Goal: Task Accomplishment & Management: Manage account settings

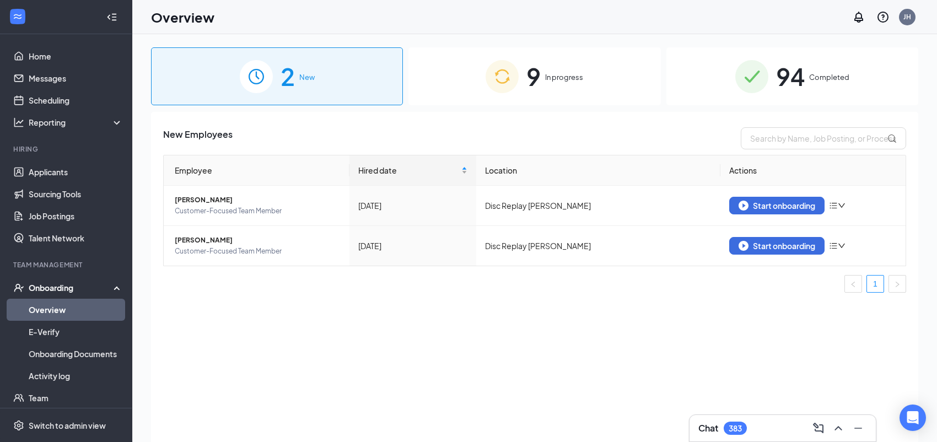
click at [235, 369] on div "New Employees Employee Hired date Location Actions [PERSON_NAME] Customer-Focus…" at bounding box center [534, 291] width 767 height 358
click at [491, 74] on img at bounding box center [502, 76] width 33 height 33
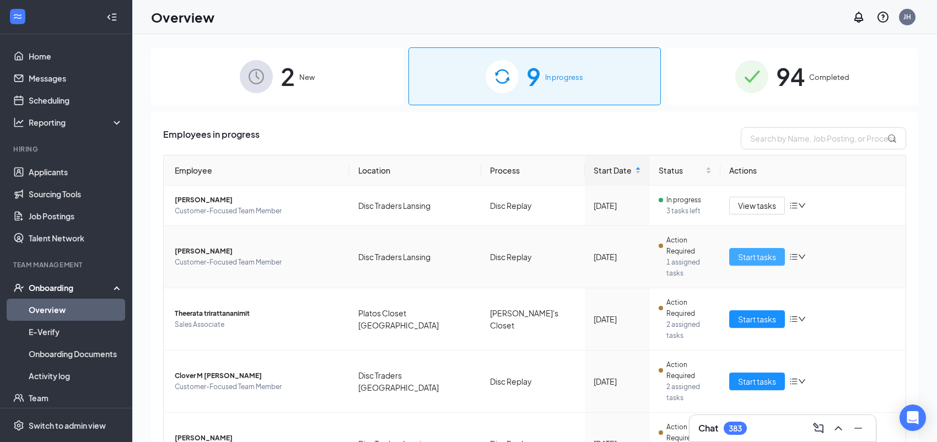
click at [744, 251] on span "Start tasks" at bounding box center [757, 257] width 38 height 12
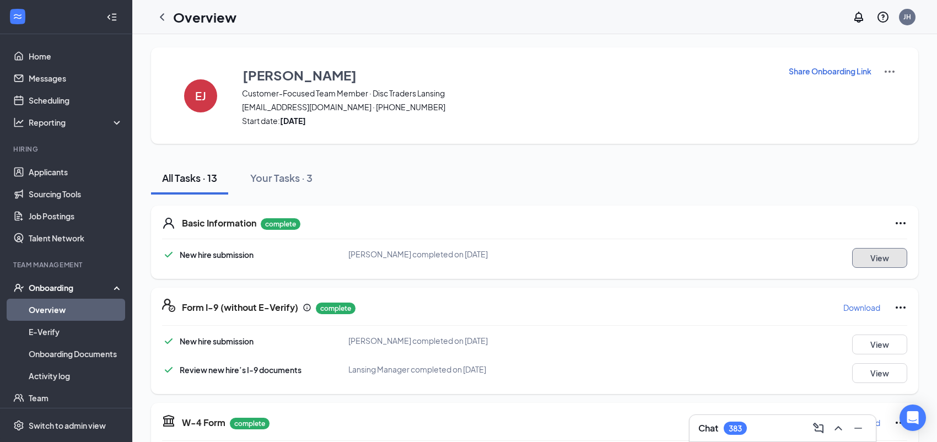
click at [866, 262] on button "View" at bounding box center [879, 258] width 55 height 20
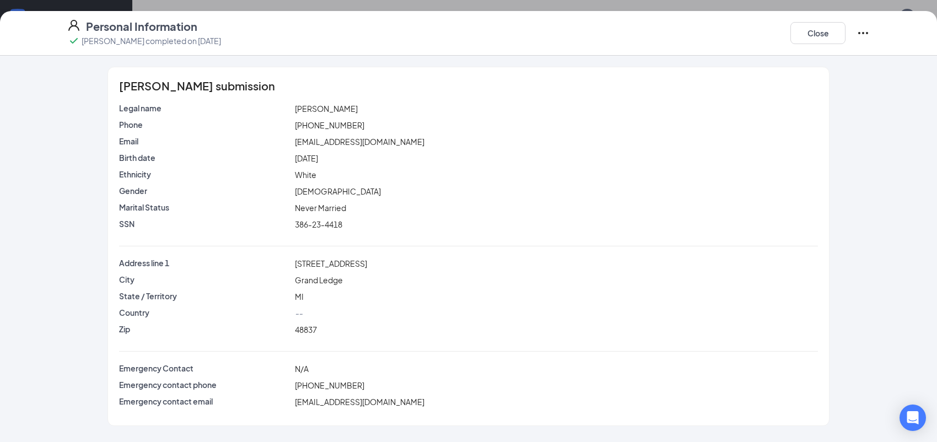
click at [311, 107] on span "[PERSON_NAME]" at bounding box center [326, 109] width 63 height 10
click at [394, 140] on span "[EMAIL_ADDRESS][DOMAIN_NAME]" at bounding box center [360, 142] width 130 height 10
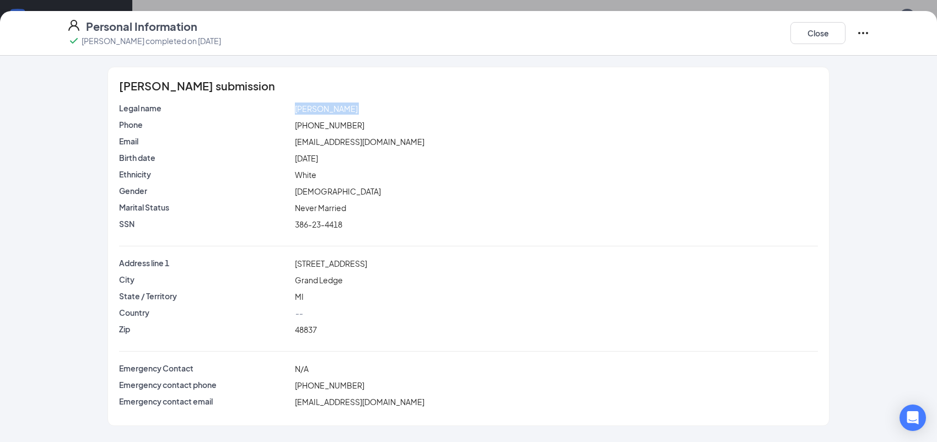
click at [394, 140] on span "[EMAIL_ADDRESS][DOMAIN_NAME]" at bounding box center [360, 142] width 130 height 10
click at [324, 123] on span "[PHONE_NUMBER]" at bounding box center [329, 125] width 69 height 10
click at [813, 39] on button "Close" at bounding box center [817, 33] width 55 height 22
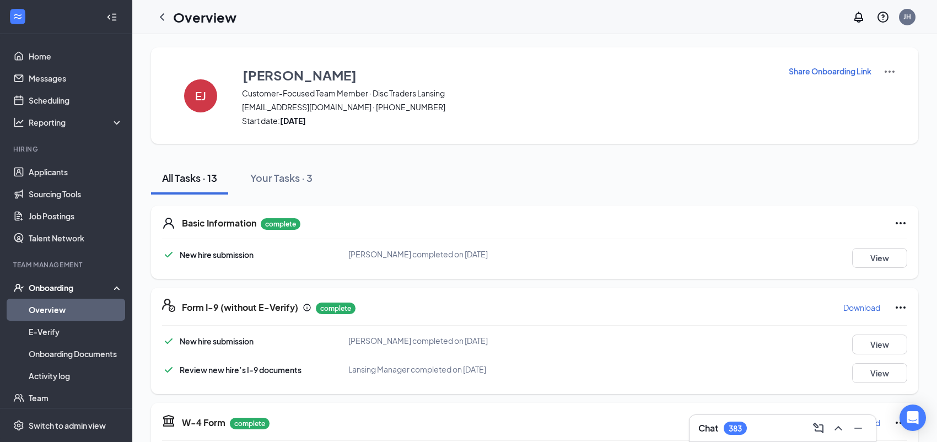
click at [861, 246] on div "Basic Information complete New hire submission [PERSON_NAME] completed on [DATE…" at bounding box center [534, 242] width 767 height 73
click at [864, 258] on button "View" at bounding box center [879, 258] width 55 height 20
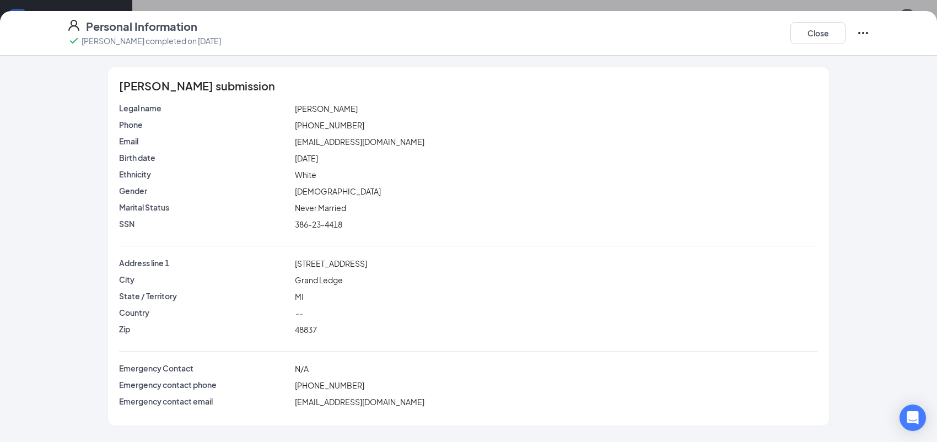
click at [298, 107] on span "[PERSON_NAME]" at bounding box center [326, 109] width 63 height 10
copy span "[PERSON_NAME]"
click at [318, 108] on span "[PERSON_NAME]" at bounding box center [326, 109] width 63 height 10
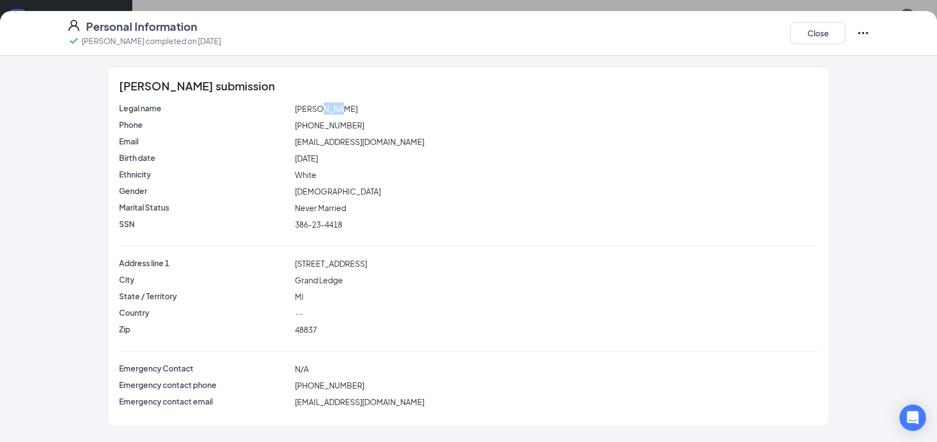
copy span "Jaye"
click at [321, 137] on span "[EMAIL_ADDRESS][DOMAIN_NAME]" at bounding box center [360, 142] width 130 height 10
copy span "[EMAIL_ADDRESS][DOMAIN_NAME]"
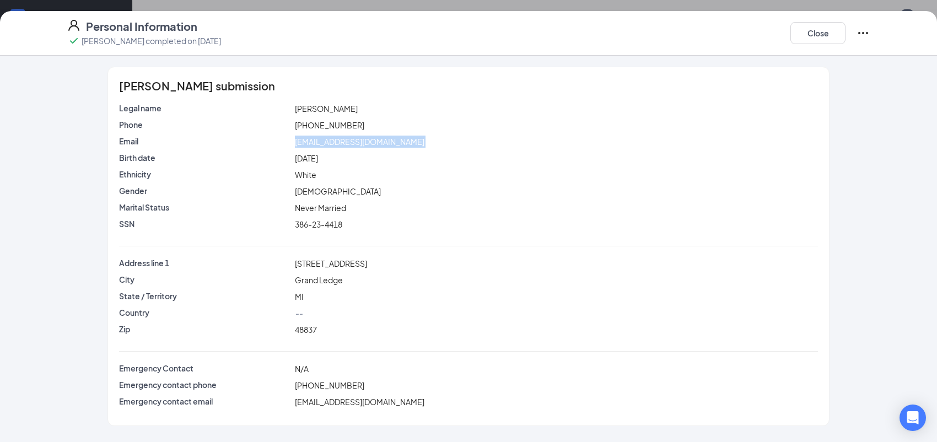
click at [322, 126] on span "[PHONE_NUMBER]" at bounding box center [329, 125] width 69 height 10
copy span "[PHONE_NUMBER]"
click at [812, 36] on button "Close" at bounding box center [817, 33] width 55 height 22
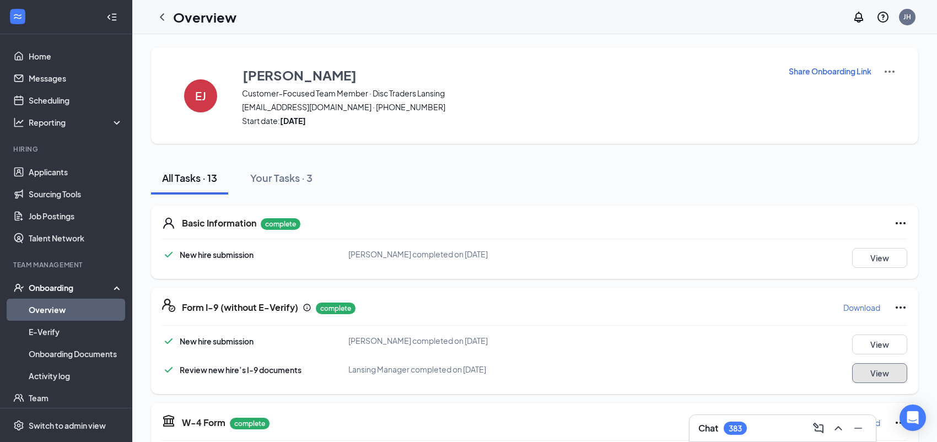
click at [886, 370] on button "View" at bounding box center [879, 373] width 55 height 20
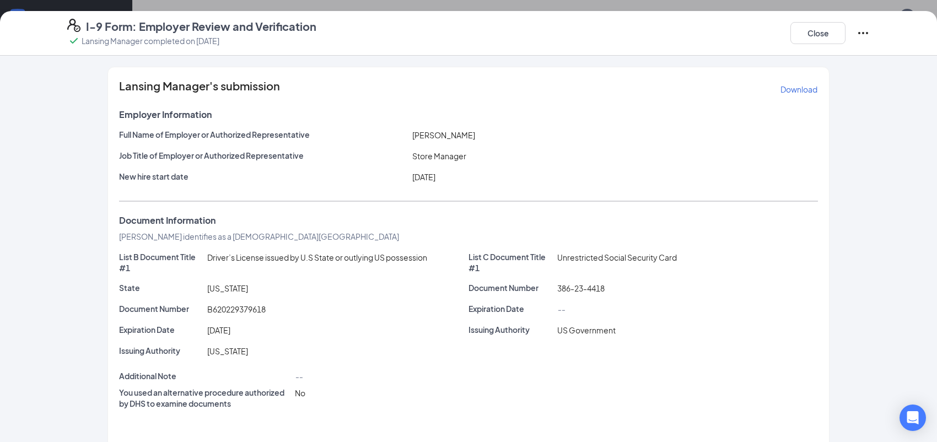
click at [788, 91] on p "Download" at bounding box center [798, 89] width 37 height 11
click at [802, 32] on button "Close" at bounding box center [817, 33] width 55 height 22
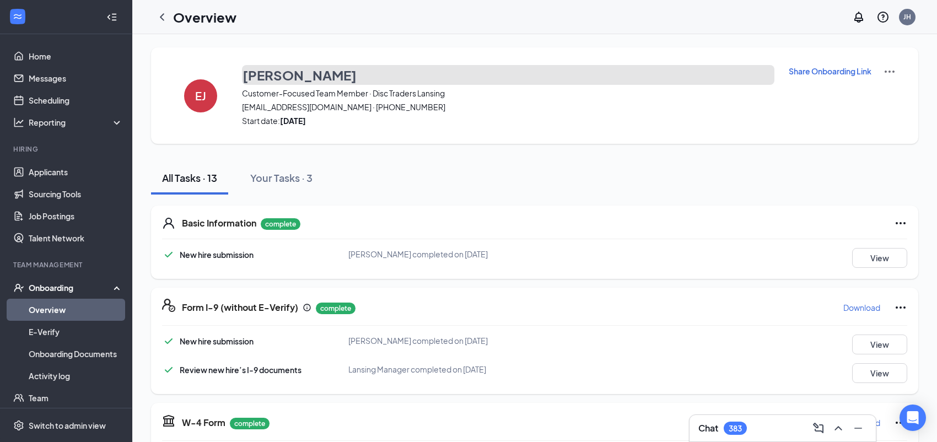
click at [279, 78] on h3 "[PERSON_NAME]" at bounding box center [299, 75] width 114 height 19
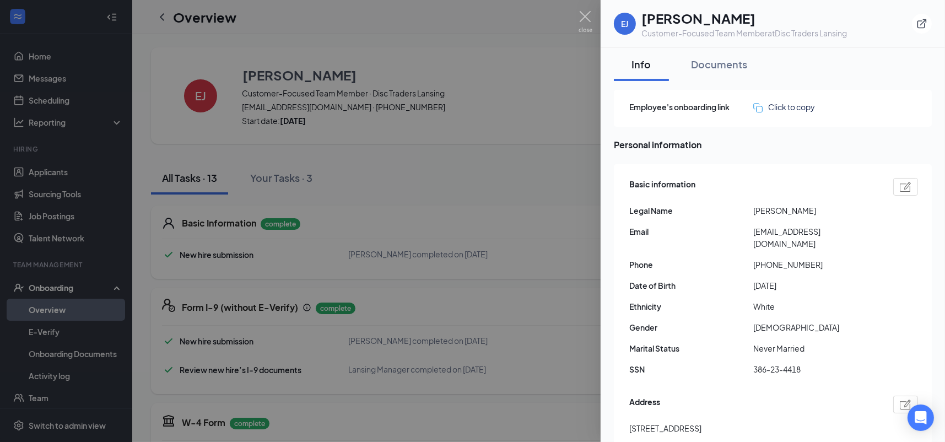
click at [760, 213] on span "[PERSON_NAME]" at bounding box center [815, 210] width 124 height 12
copy span "[PERSON_NAME]"
click at [780, 211] on span "[PERSON_NAME]" at bounding box center [815, 210] width 124 height 12
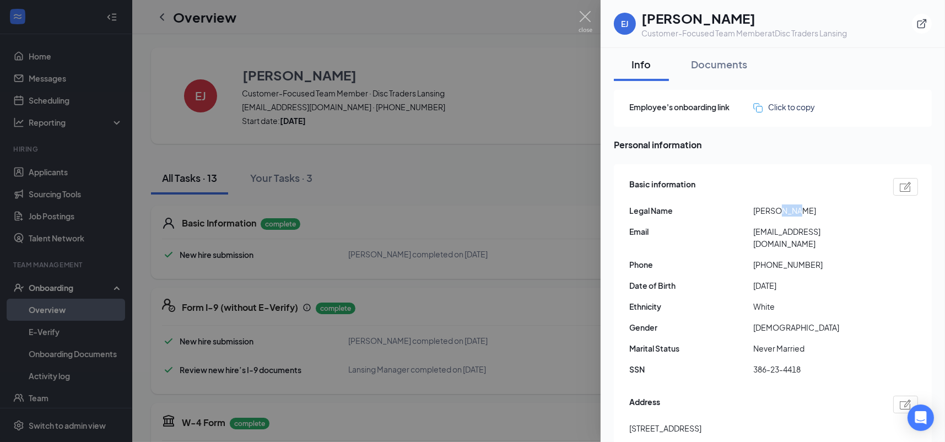
copy span "Jaye"
click at [780, 363] on span "386-23-4418" at bounding box center [815, 369] width 124 height 12
copy span "386-23-4418"
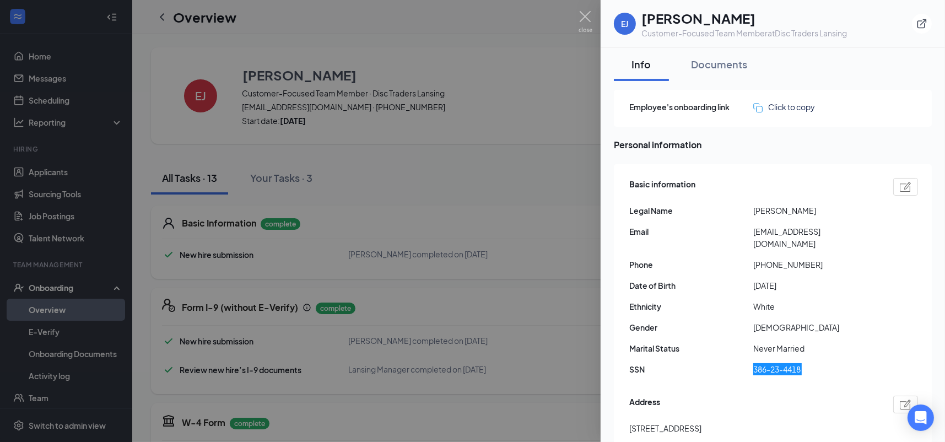
scroll to position [73, 0]
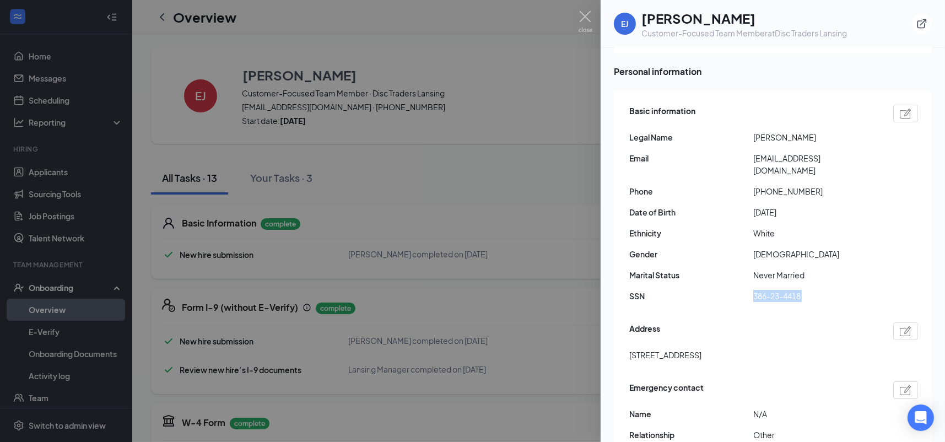
drag, startPoint x: 700, startPoint y: 343, endPoint x: 627, endPoint y: 346, distance: 73.9
click at [627, 346] on div "Basic information Legal Name [PERSON_NAME] Email [EMAIL_ADDRESS][DOMAIN_NAME] P…" at bounding box center [773, 304] width 318 height 427
copy span "[STREET_ADDRESS]"
drag, startPoint x: 781, startPoint y: 177, endPoint x: 763, endPoint y: 176, distance: 18.2
click at [763, 185] on span "[PHONE_NUMBER]" at bounding box center [815, 191] width 124 height 12
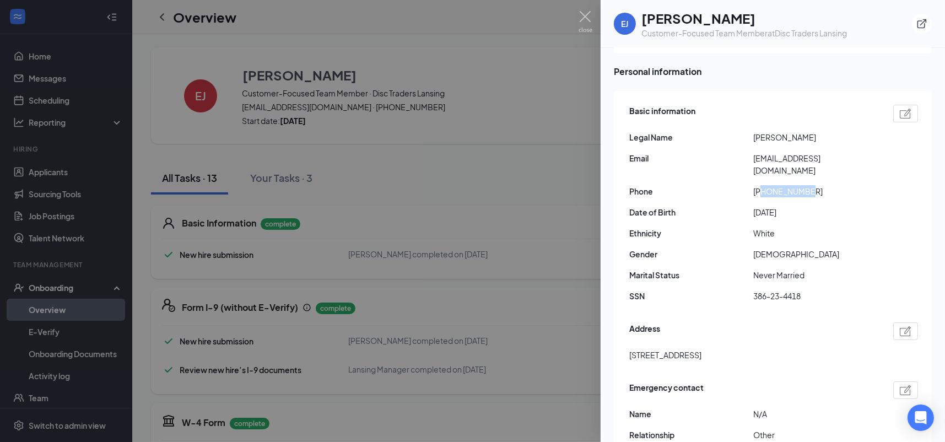
copy span "6162285405"
click at [806, 158] on span "[EMAIL_ADDRESS][DOMAIN_NAME]" at bounding box center [815, 164] width 124 height 24
copy span "[EMAIL_ADDRESS][DOMAIN_NAME]"
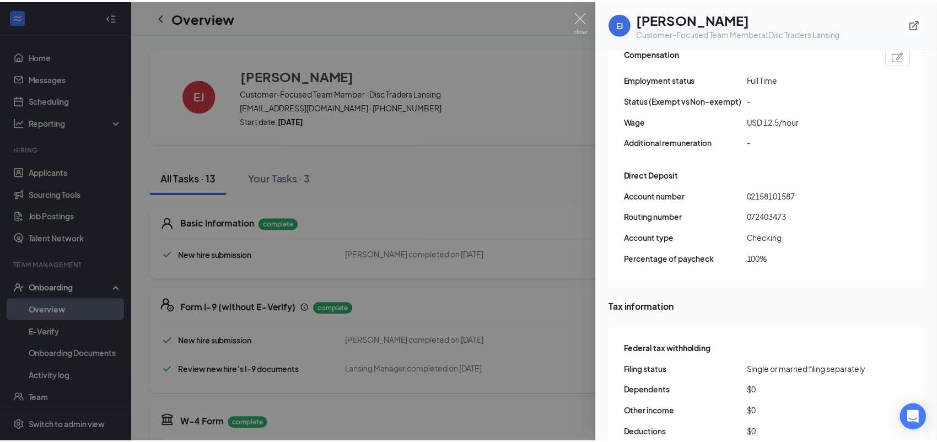
scroll to position [735, 0]
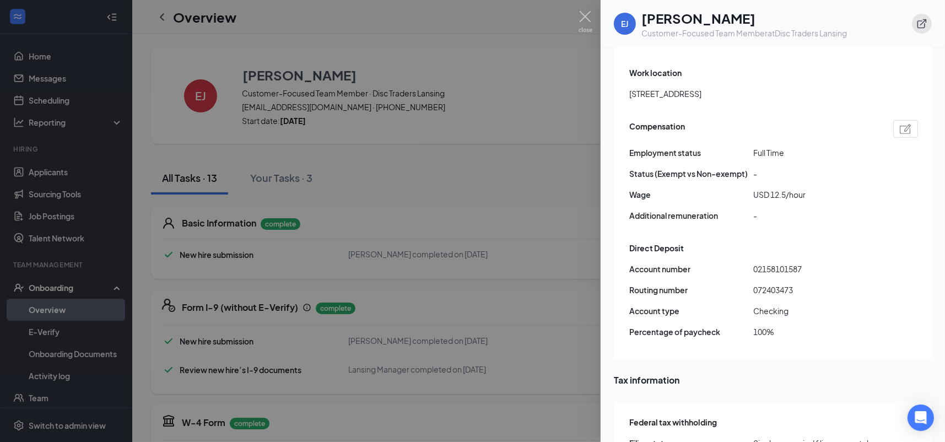
click at [926, 21] on icon "ExternalLink" at bounding box center [922, 23] width 9 height 9
click at [587, 17] on img at bounding box center [586, 21] width 14 height 21
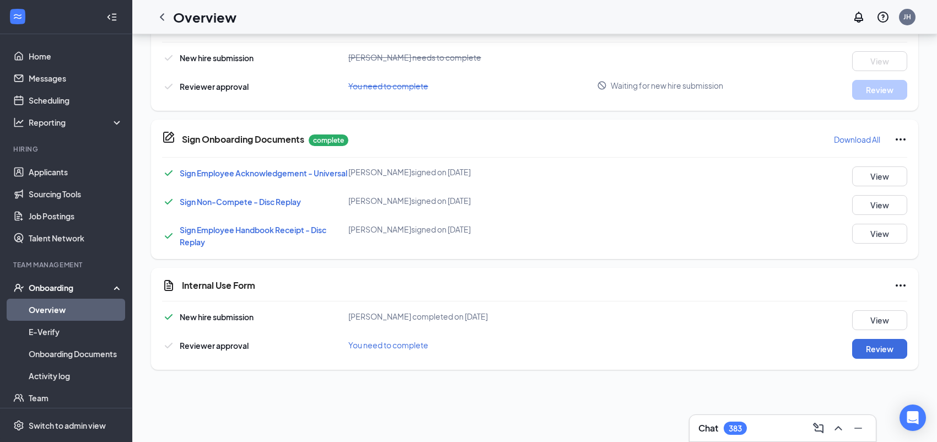
scroll to position [587, 0]
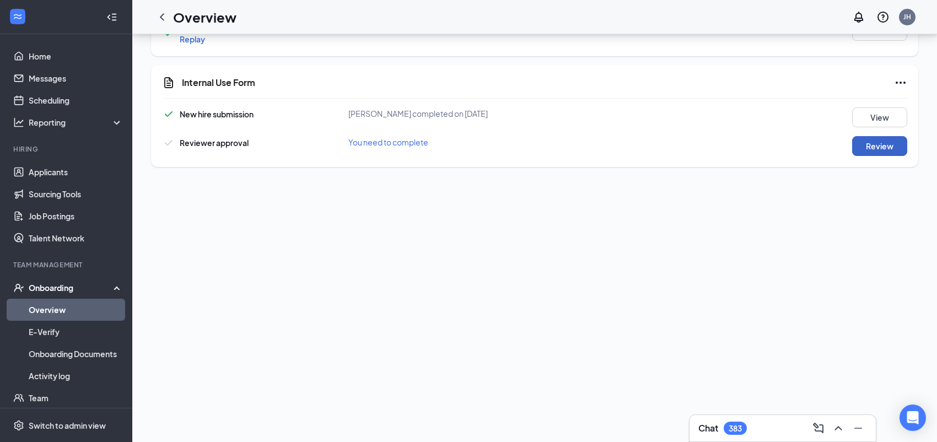
click at [854, 149] on button "Review" at bounding box center [879, 146] width 55 height 20
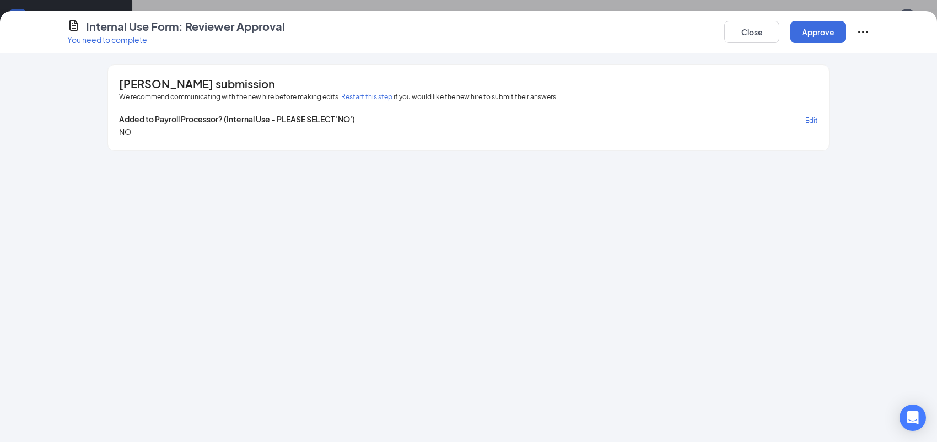
click at [806, 117] on span "Edit" at bounding box center [811, 120] width 13 height 8
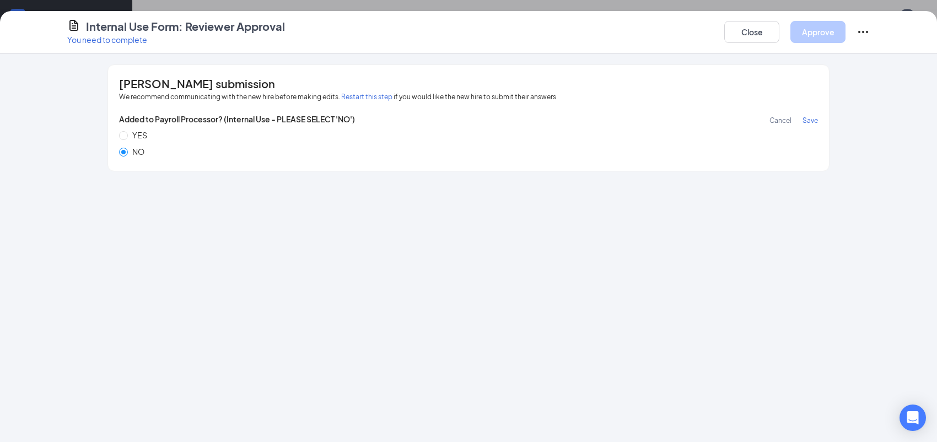
click at [134, 134] on span "YES" at bounding box center [140, 135] width 24 height 12
click at [128, 134] on input "YES" at bounding box center [123, 135] width 9 height 9
radio input "true"
radio input "false"
click at [806, 118] on span "Save" at bounding box center [809, 120] width 15 height 8
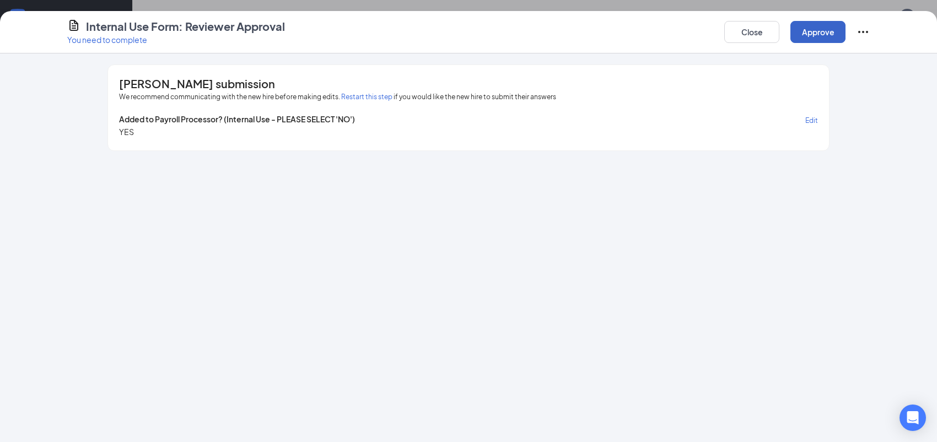
click at [827, 24] on button "Approve" at bounding box center [817, 32] width 55 height 22
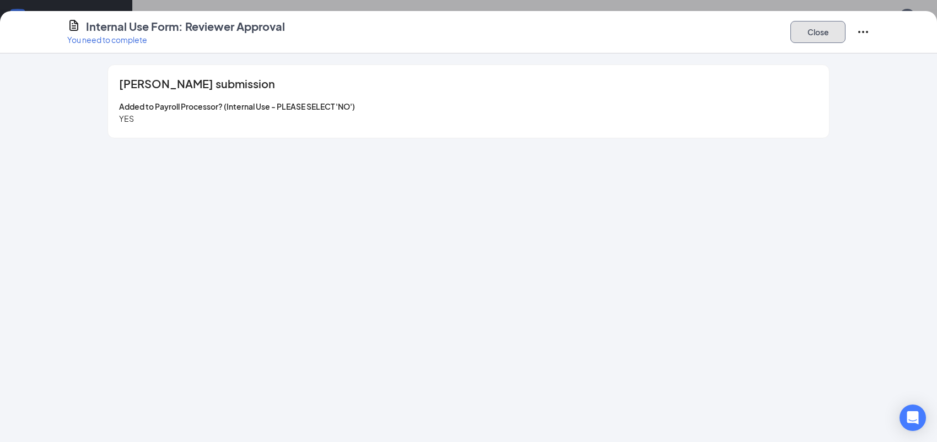
click at [794, 34] on button "Close" at bounding box center [817, 32] width 55 height 22
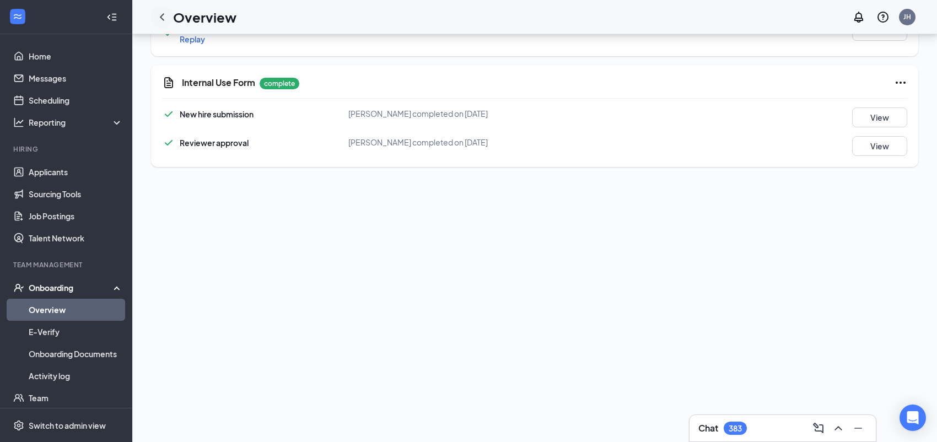
click at [163, 17] on icon "ChevronLeft" at bounding box center [161, 16] width 13 height 13
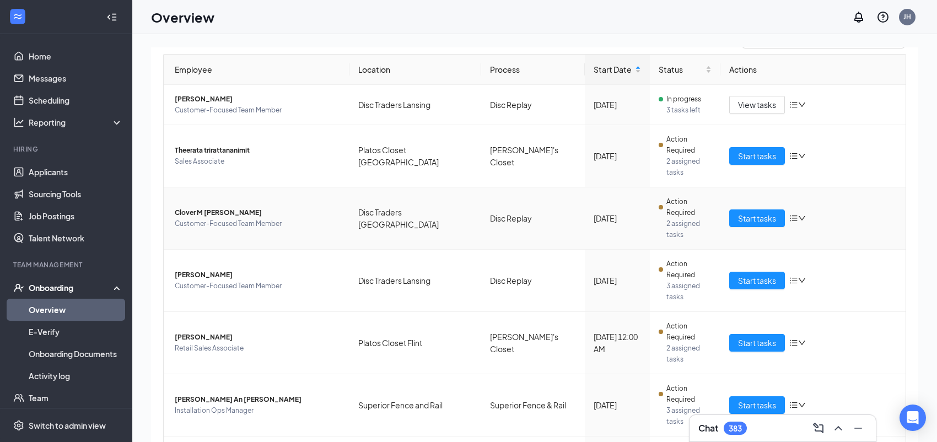
scroll to position [103, 0]
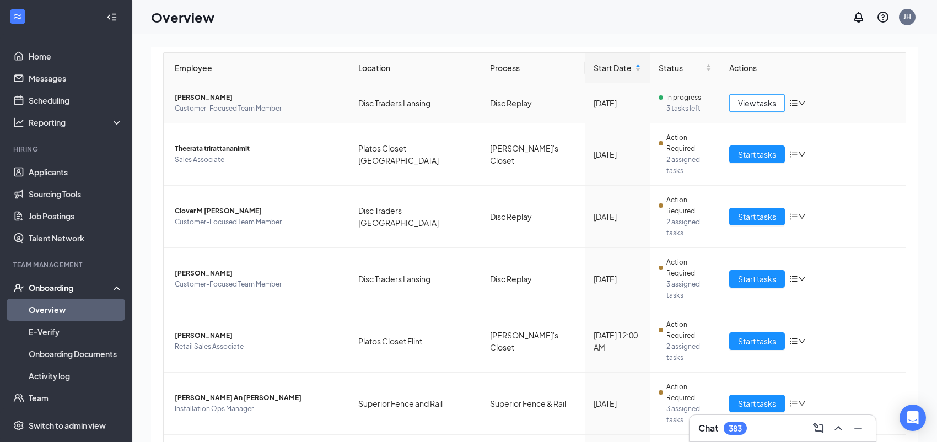
click at [763, 103] on span "View tasks" at bounding box center [757, 103] width 38 height 12
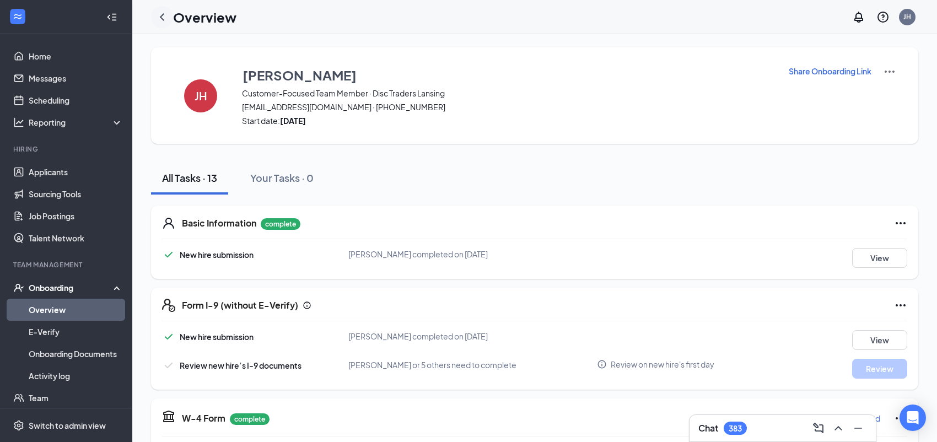
click at [165, 17] on icon "ChevronLeft" at bounding box center [161, 16] width 13 height 13
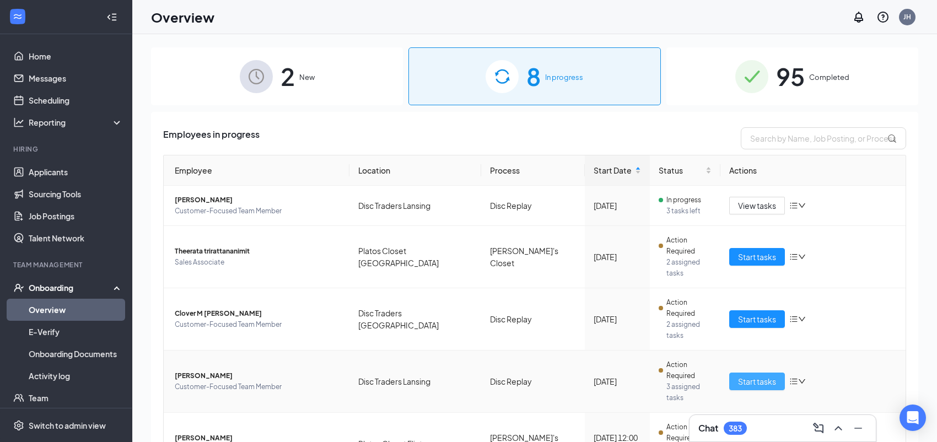
click at [749, 375] on span "Start tasks" at bounding box center [757, 381] width 38 height 12
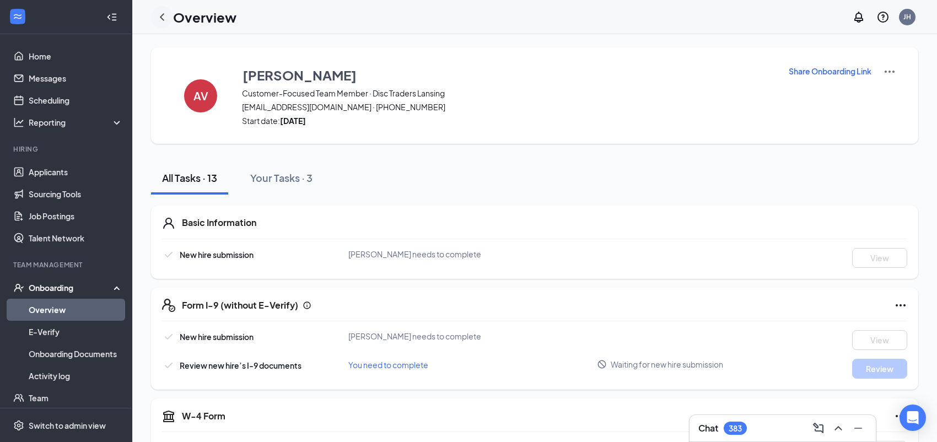
click at [160, 16] on icon "ChevronLeft" at bounding box center [162, 16] width 4 height 7
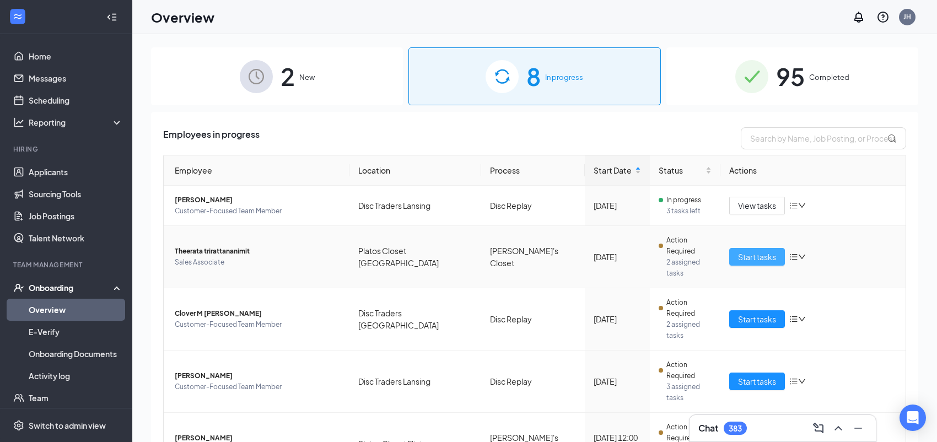
click at [760, 251] on span "Start tasks" at bounding box center [757, 257] width 38 height 12
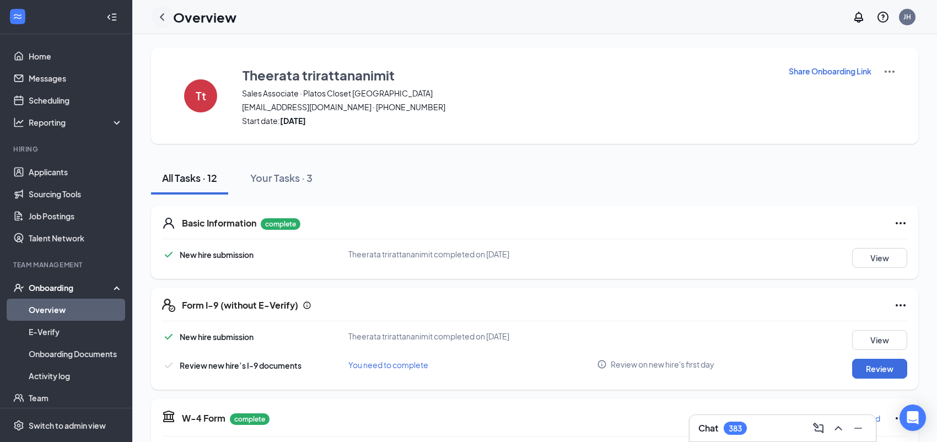
click at [163, 17] on icon "ChevronLeft" at bounding box center [161, 16] width 13 height 13
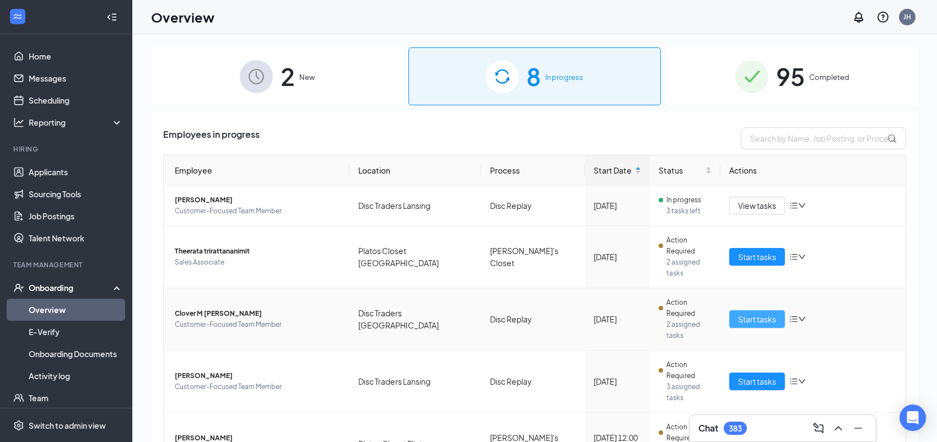
click at [744, 313] on span "Start tasks" at bounding box center [757, 319] width 38 height 12
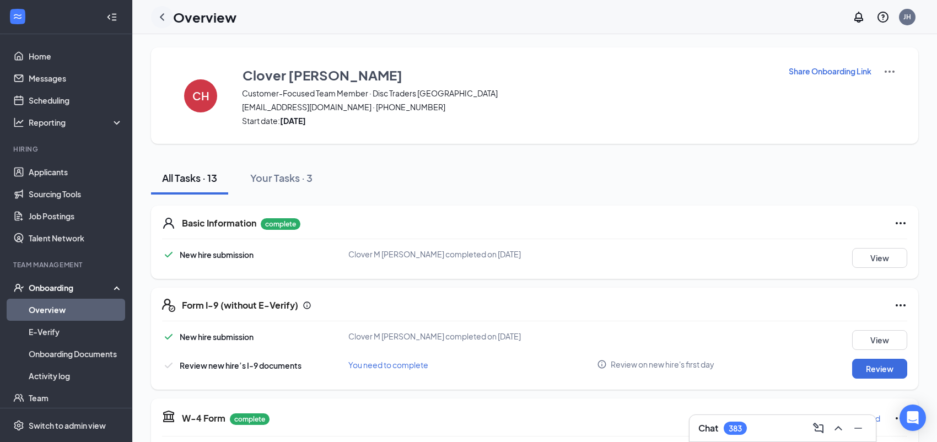
click at [157, 14] on icon "ChevronLeft" at bounding box center [161, 16] width 13 height 13
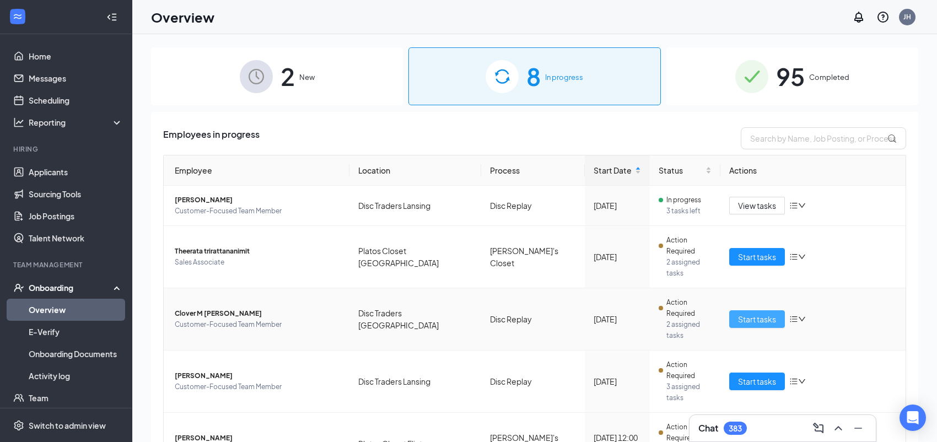
click at [738, 313] on span "Start tasks" at bounding box center [757, 319] width 38 height 12
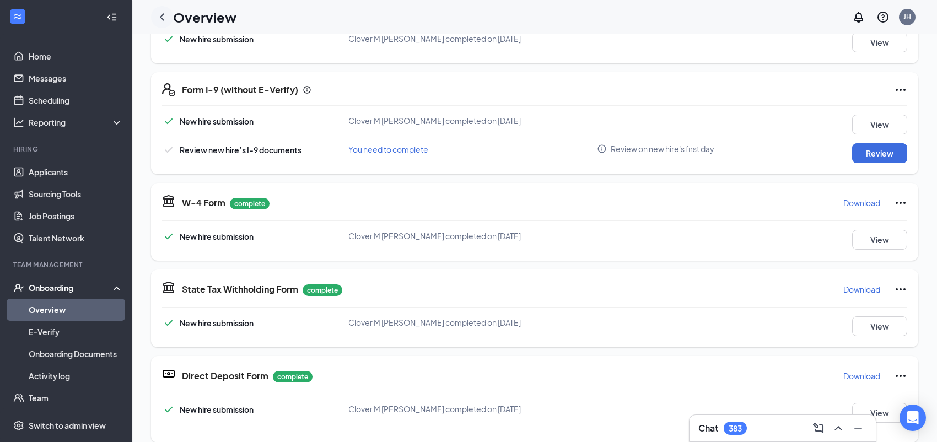
click at [165, 14] on icon "ChevronLeft" at bounding box center [161, 16] width 13 height 13
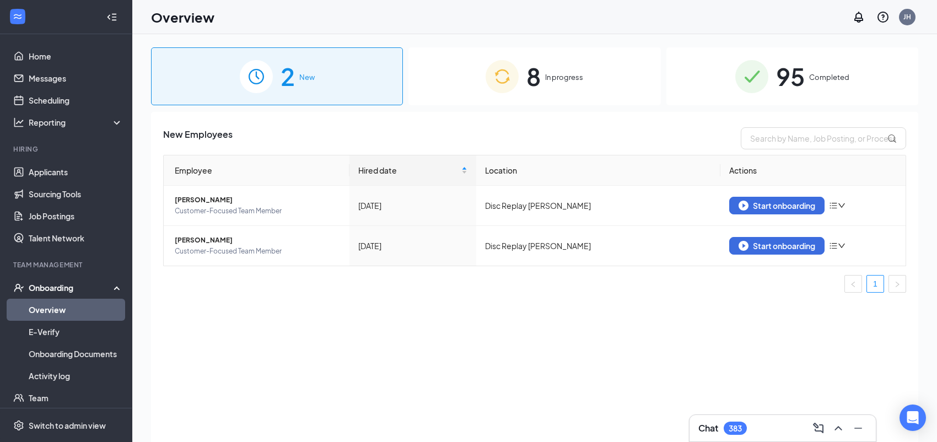
click at [516, 89] on img at bounding box center [502, 76] width 33 height 33
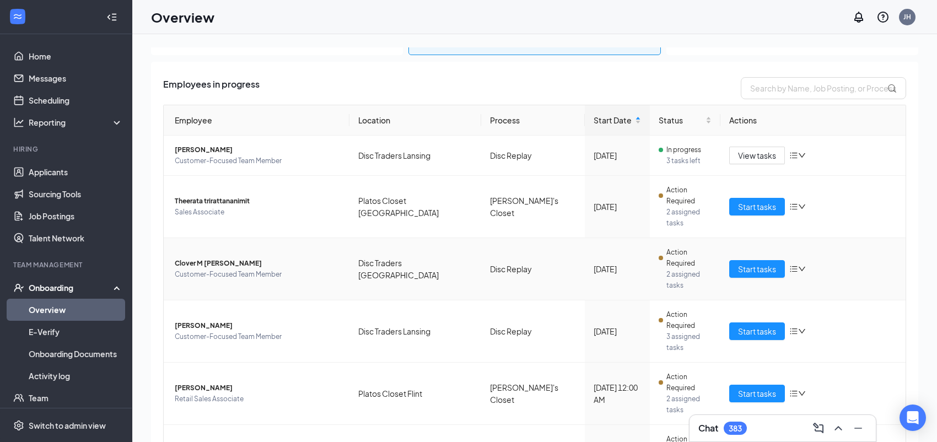
scroll to position [73, 0]
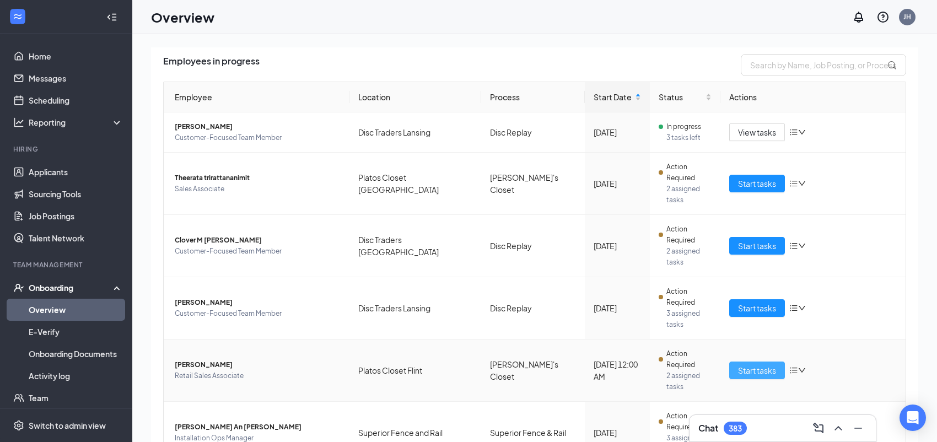
click at [758, 364] on span "Start tasks" at bounding box center [757, 370] width 38 height 12
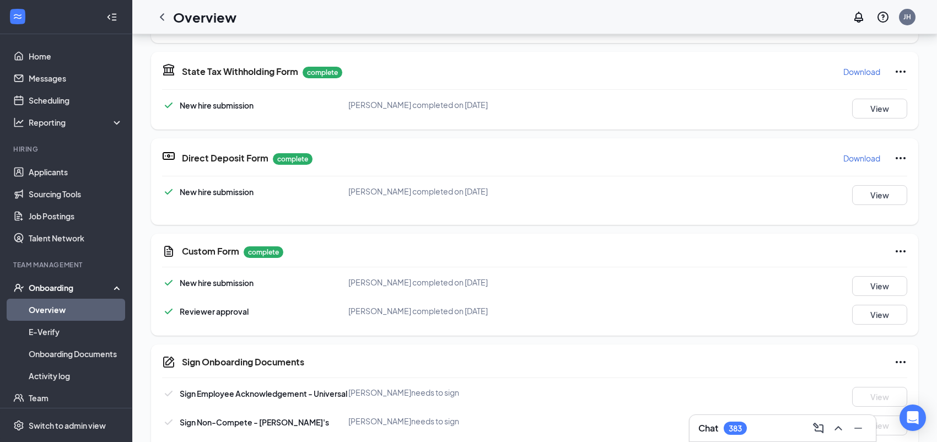
scroll to position [220, 0]
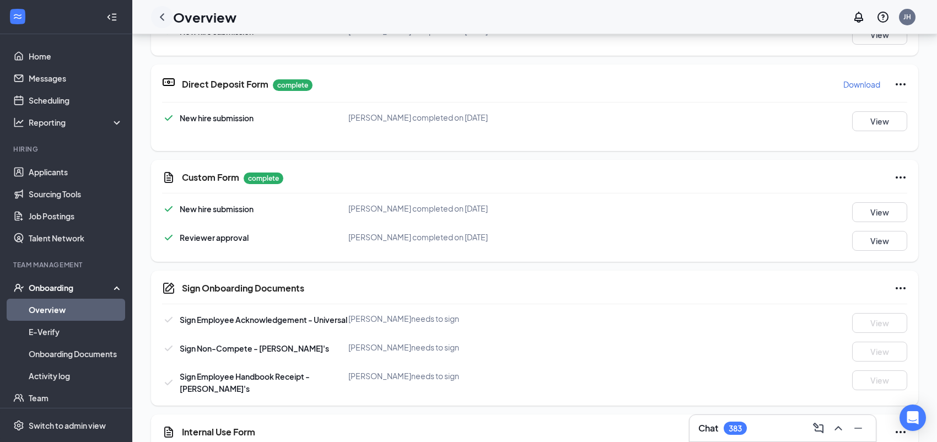
click at [162, 16] on icon "ChevronLeft" at bounding box center [161, 16] width 13 height 13
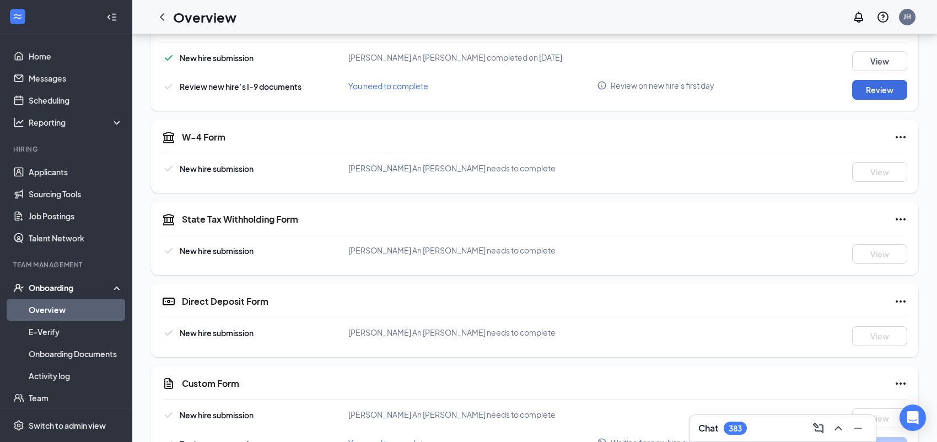
scroll to position [294, 0]
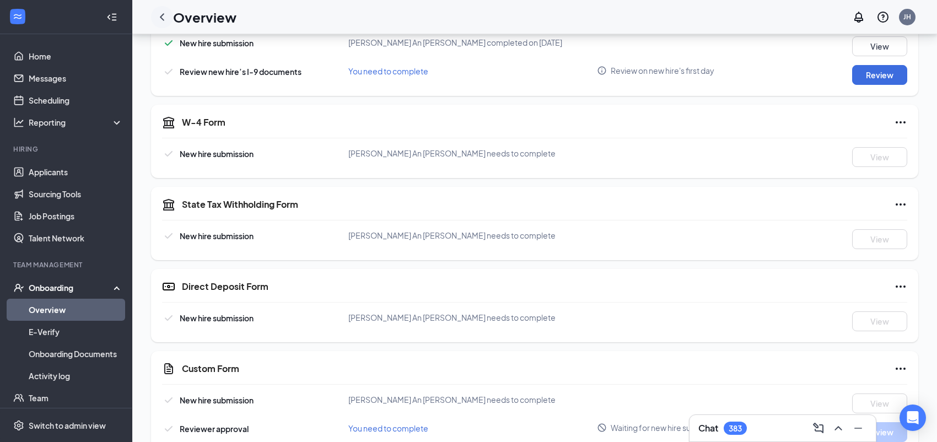
click at [158, 17] on icon "ChevronLeft" at bounding box center [161, 16] width 13 height 13
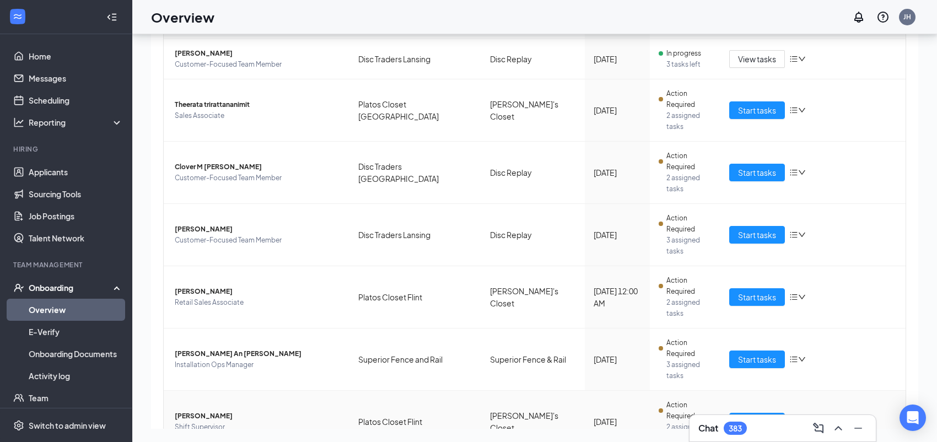
scroll to position [103, 0]
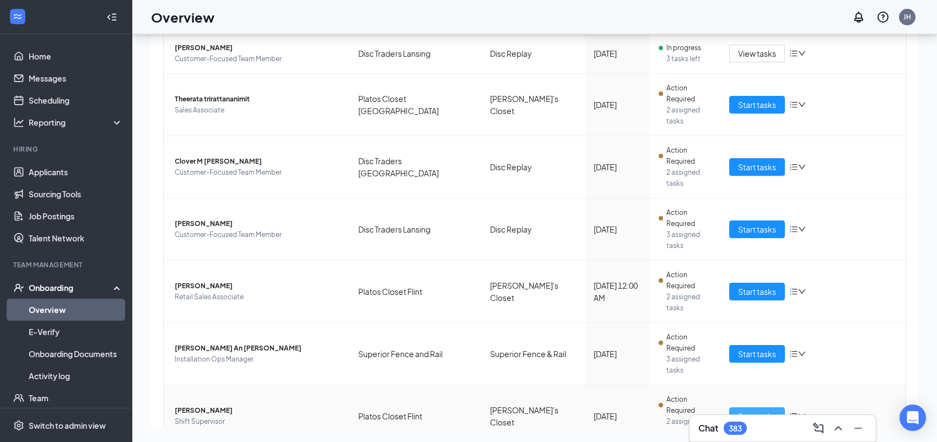
click at [742, 410] on span "Start tasks" at bounding box center [757, 416] width 38 height 12
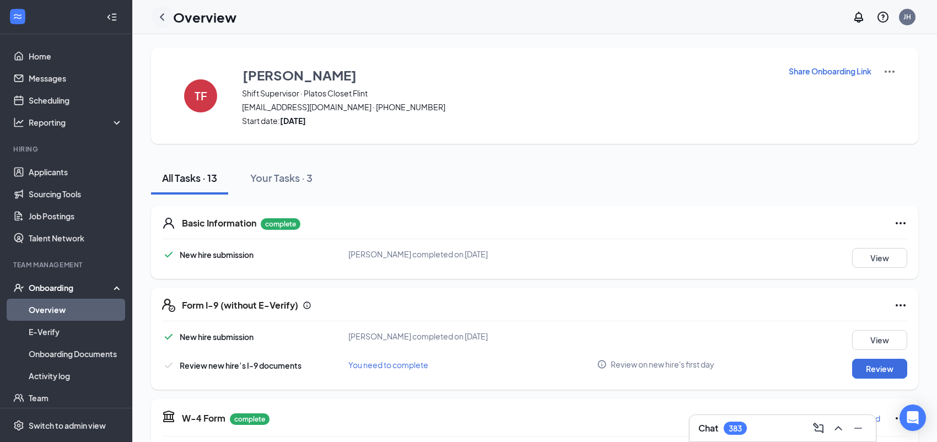
click at [160, 25] on div at bounding box center [162, 17] width 22 height 22
click at [160, 16] on icon "ChevronLeft" at bounding box center [162, 16] width 4 height 7
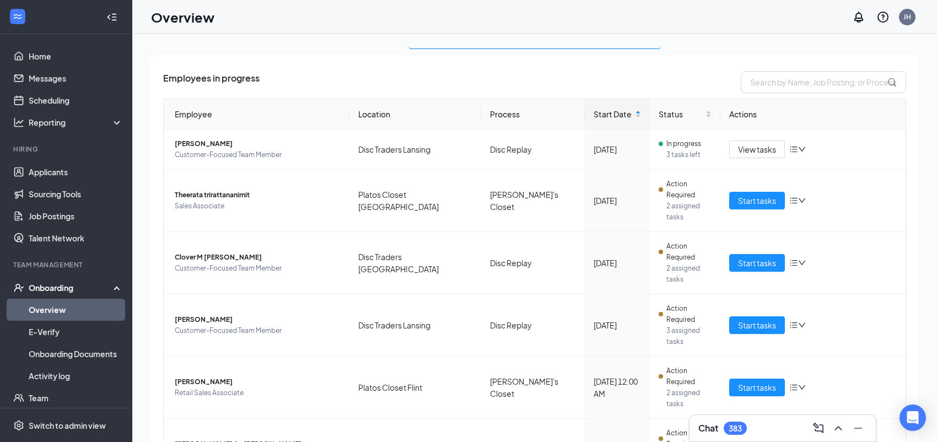
scroll to position [103, 0]
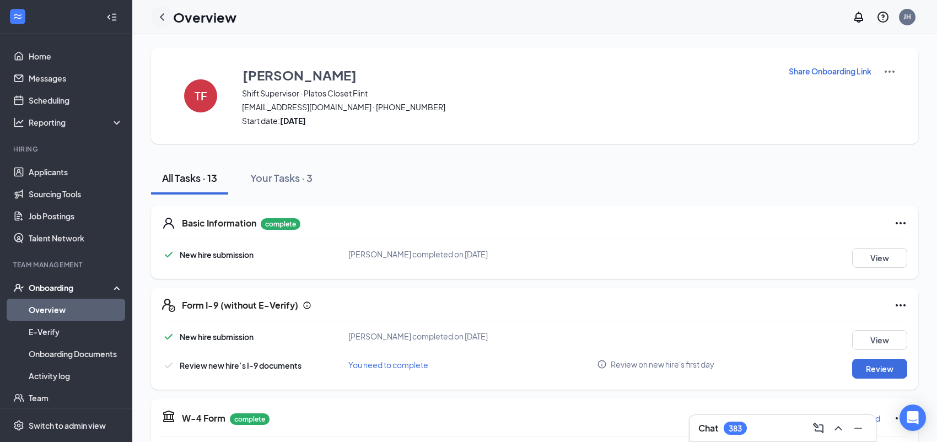
click at [161, 18] on icon "ChevronLeft" at bounding box center [162, 16] width 4 height 7
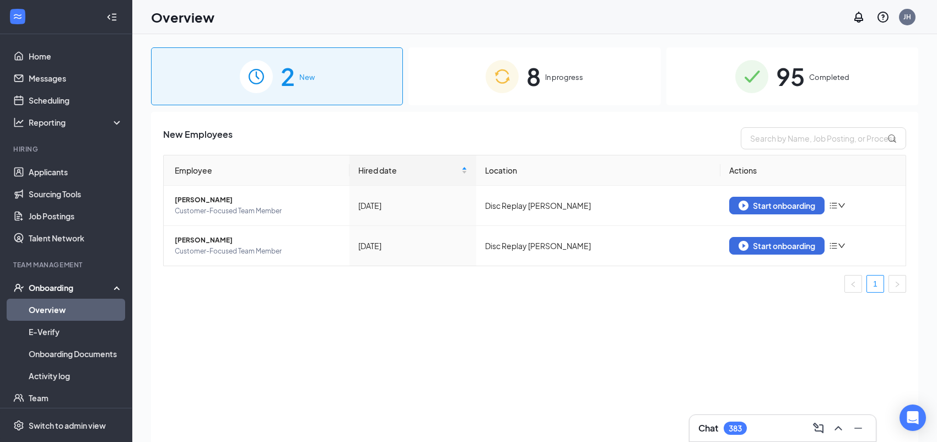
click at [578, 32] on div "Overview JH" at bounding box center [534, 17] width 805 height 34
click at [557, 80] on span "In progress" at bounding box center [564, 77] width 38 height 11
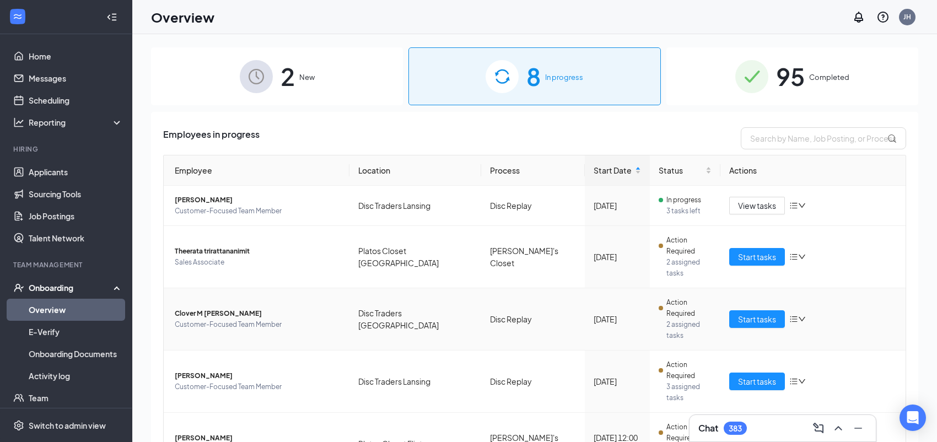
scroll to position [103, 0]
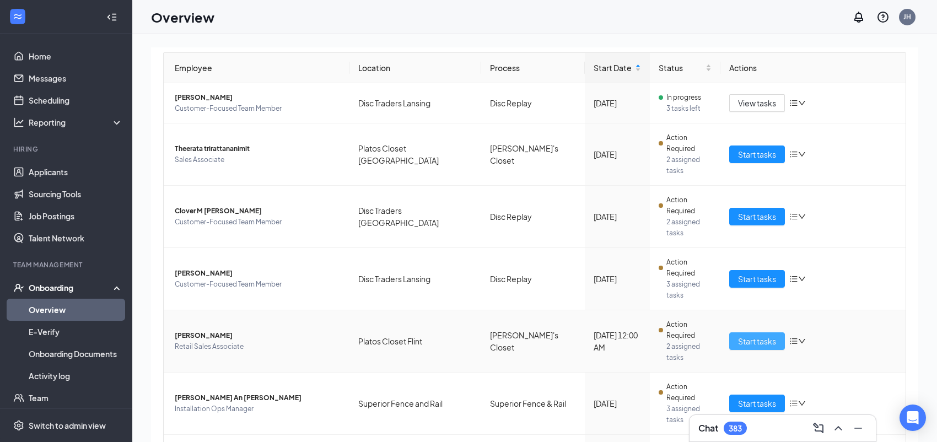
click at [738, 335] on span "Start tasks" at bounding box center [757, 341] width 38 height 12
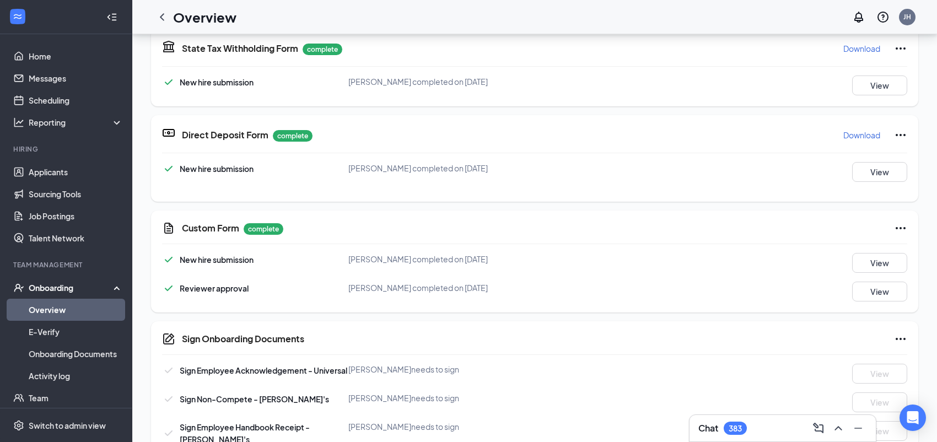
scroll to position [220, 0]
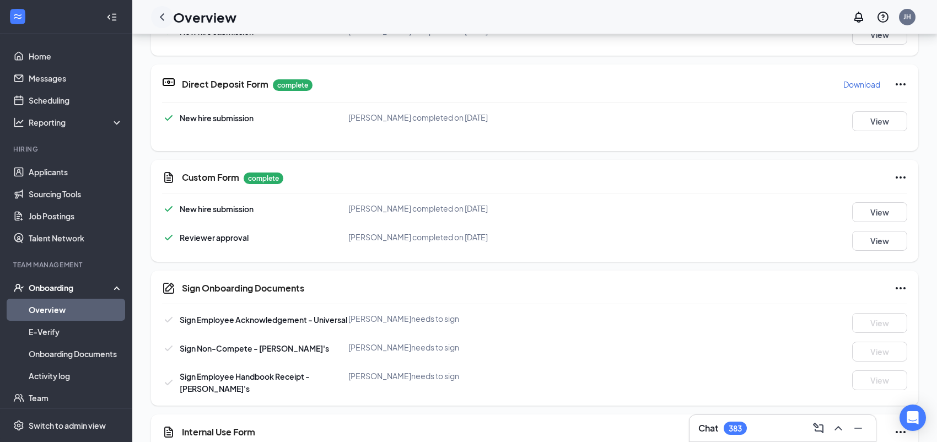
click at [165, 16] on icon "ChevronLeft" at bounding box center [161, 16] width 13 height 13
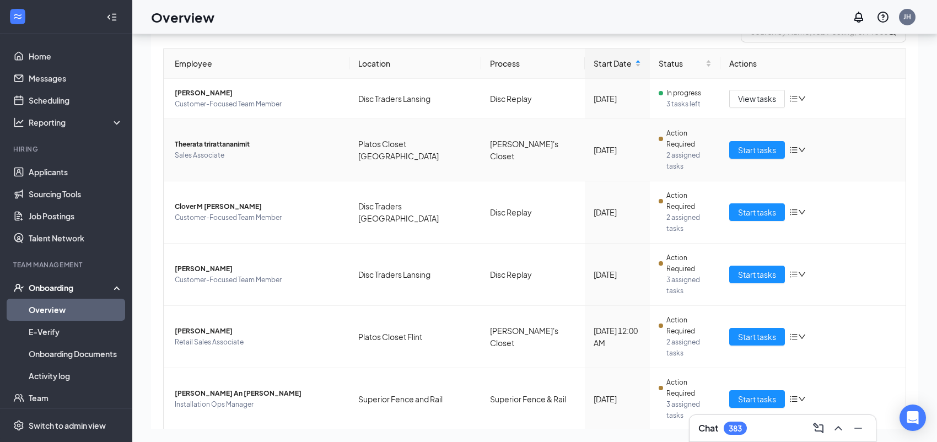
scroll to position [103, 0]
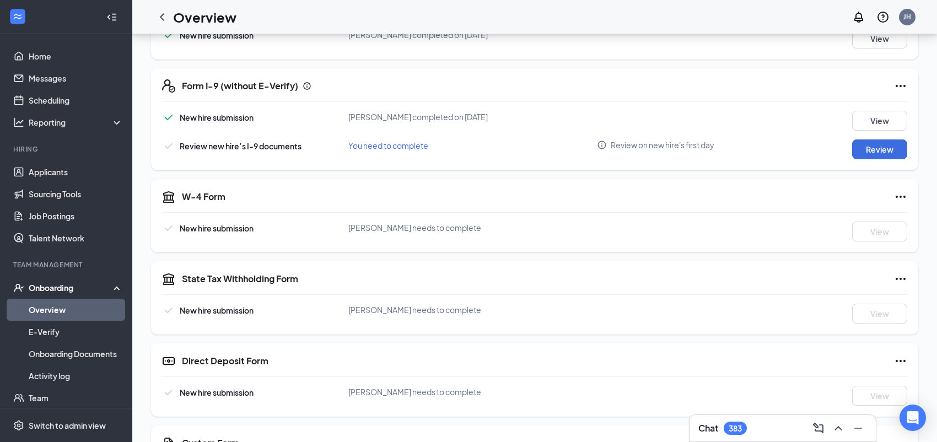
scroll to position [220, 0]
click at [167, 19] on icon "ChevronLeft" at bounding box center [161, 16] width 13 height 13
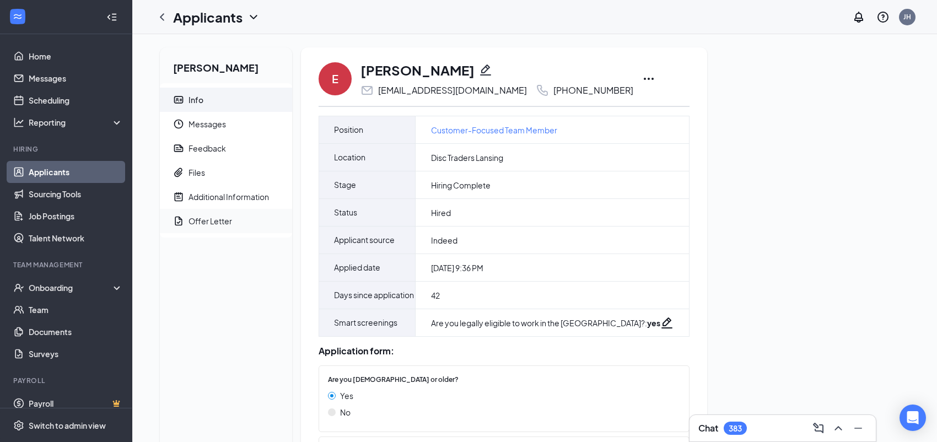
click at [222, 221] on div "Offer Letter" at bounding box center [210, 220] width 44 height 11
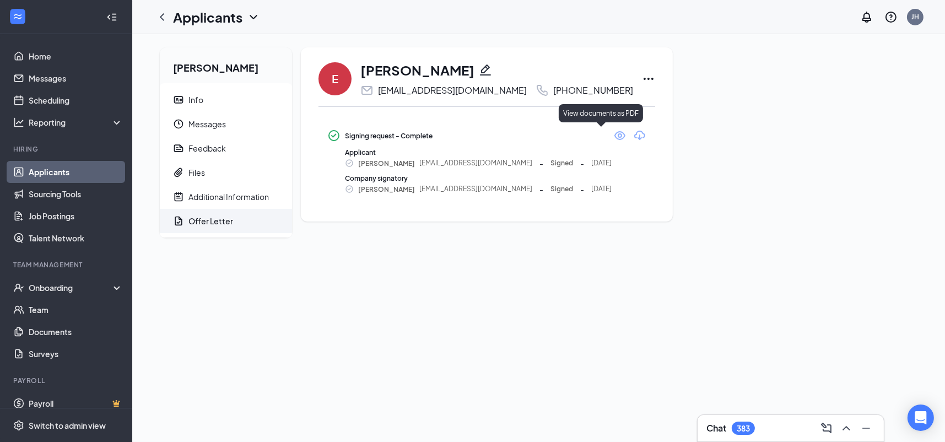
click at [614, 139] on icon "Eye" at bounding box center [619, 135] width 11 height 9
